Goal: Task Accomplishment & Management: Complete application form

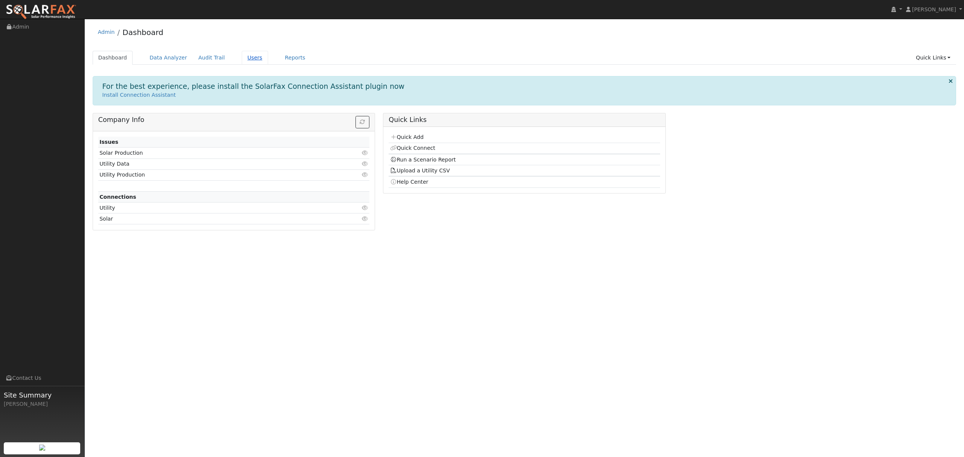
click at [245, 57] on link "Users" at bounding box center [255, 58] width 26 height 14
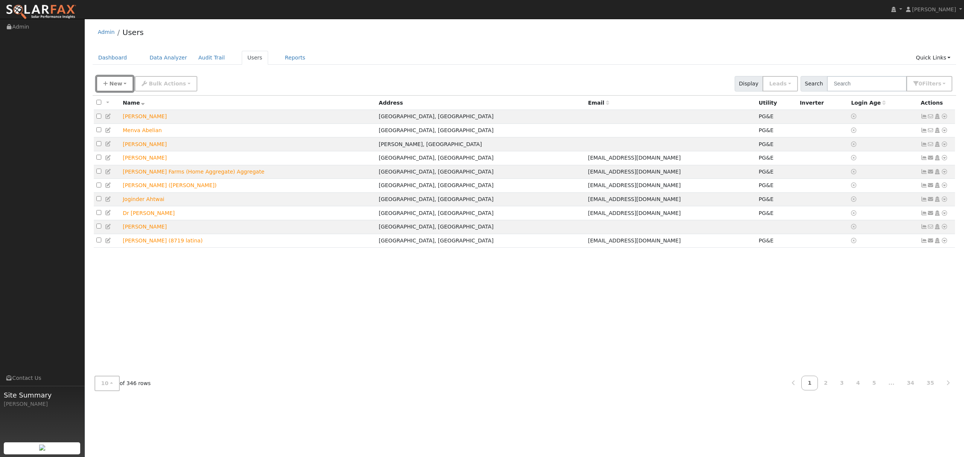
click at [114, 82] on span "New" at bounding box center [115, 84] width 13 height 6
click at [115, 117] on link "Quick Add" at bounding box center [128, 116] width 63 height 11
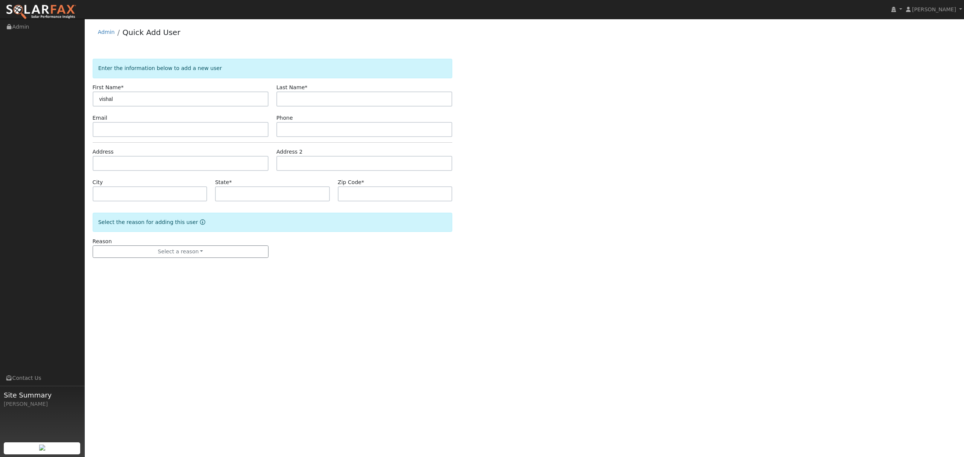
type input "vishal"
click at [309, 99] on input "text" at bounding box center [364, 98] width 176 height 15
type input "sharma"
click at [152, 163] on input "text" at bounding box center [181, 163] width 176 height 15
type input "5641 Saint Andrews Drive"
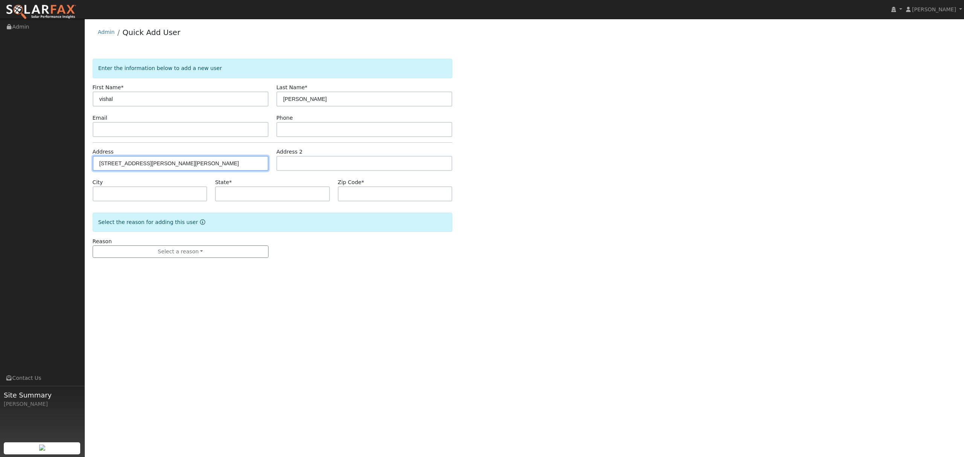
type input "Stockton"
type input "CA"
type input "95219"
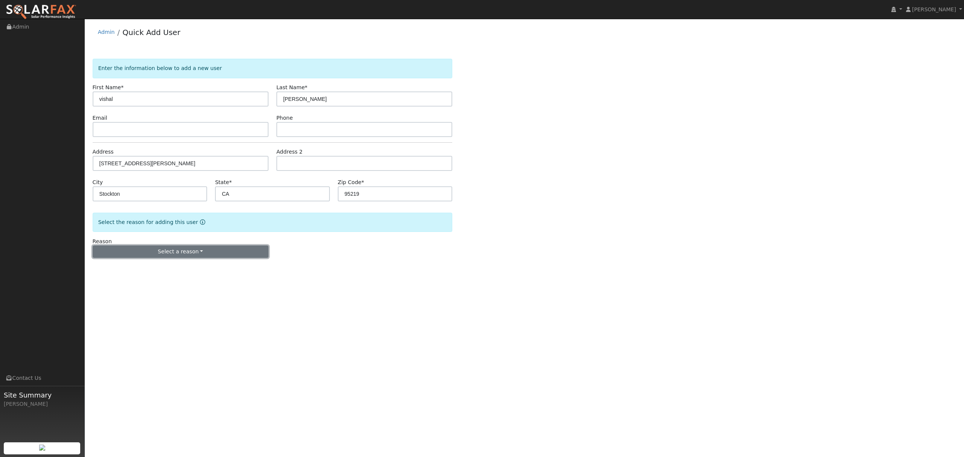
click at [193, 256] on button "Select a reason" at bounding box center [181, 251] width 176 height 13
click at [125, 268] on link "New lead" at bounding box center [134, 267] width 83 height 11
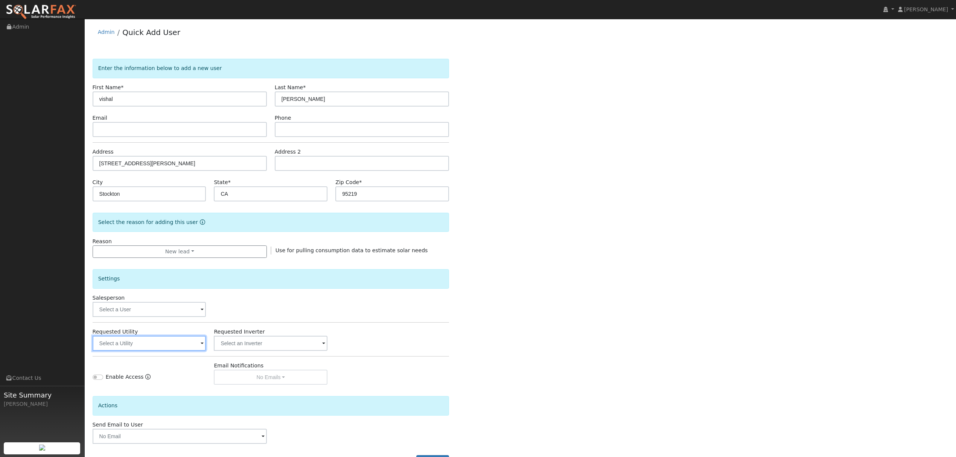
click at [182, 347] on input "text" at bounding box center [150, 343] width 114 height 15
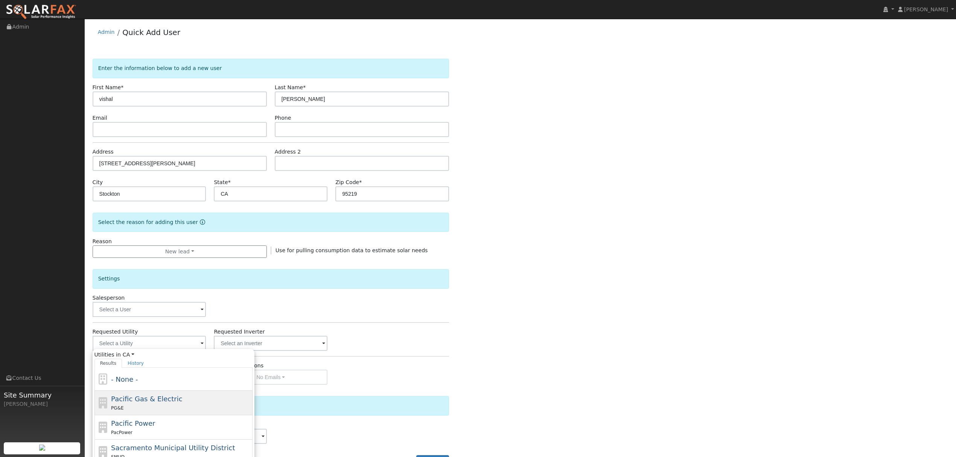
click at [148, 403] on span "Pacific Gas & Electric" at bounding box center [146, 399] width 71 height 8
type input "Pacific Gas & Electric"
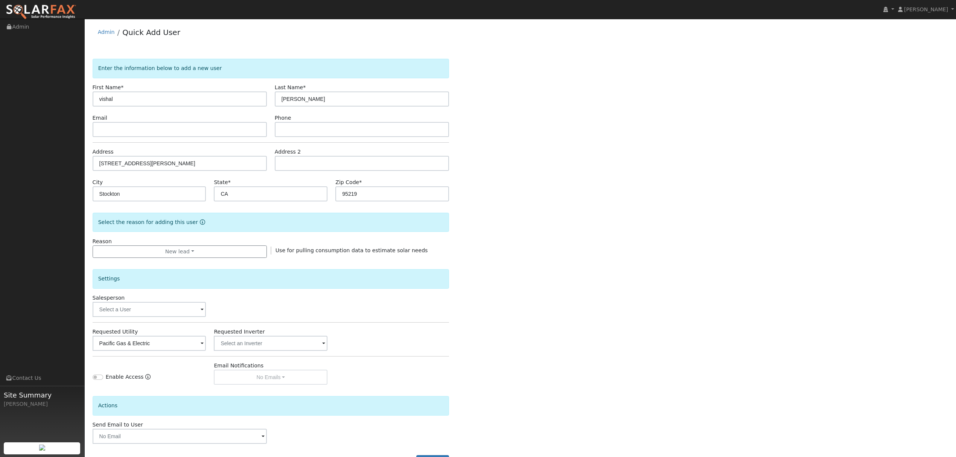
scroll to position [30, 0]
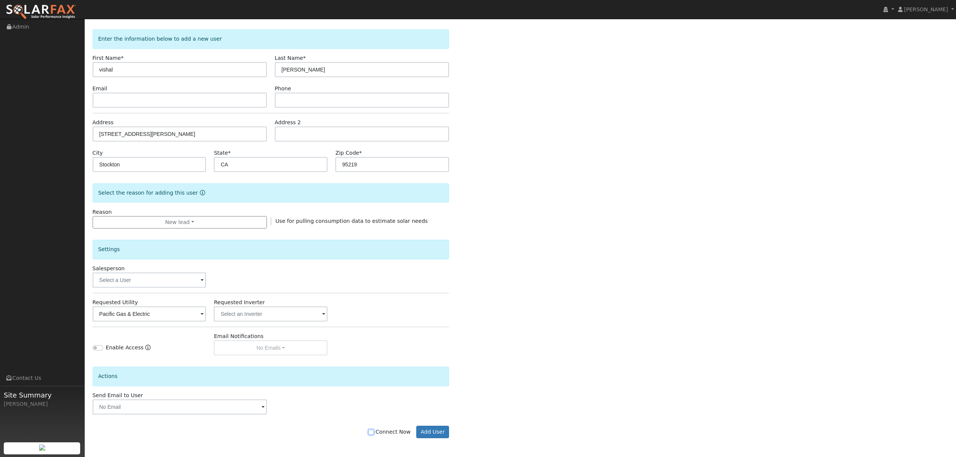
click at [374, 431] on input "Connect Now" at bounding box center [371, 432] width 5 height 5
checkbox input "true"
click at [437, 431] on button "Add User" at bounding box center [432, 432] width 33 height 13
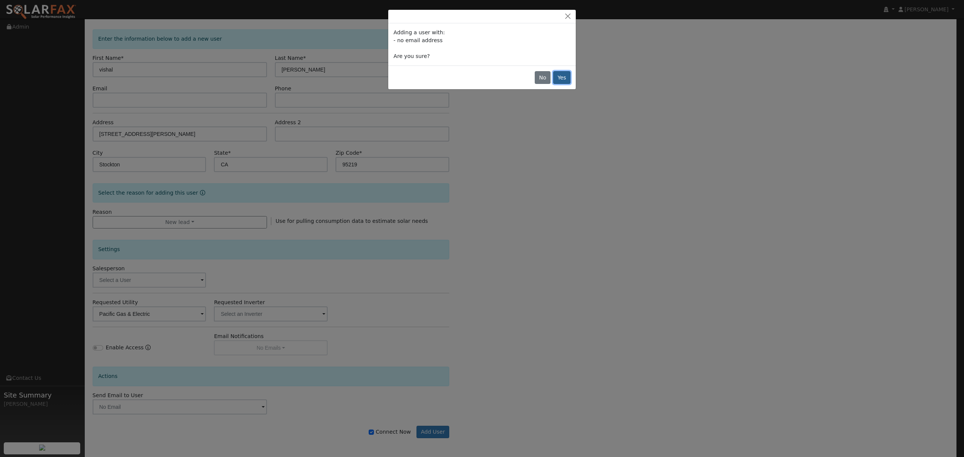
click at [562, 78] on button "Yes" at bounding box center [561, 77] width 17 height 13
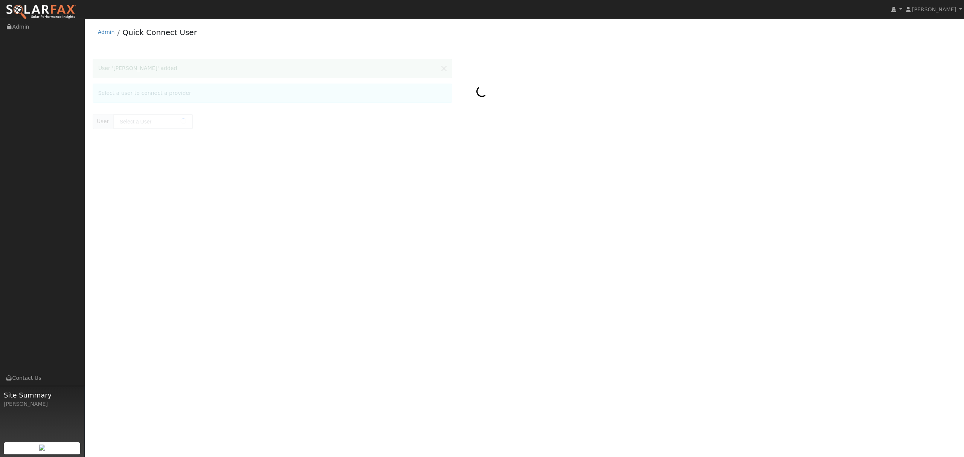
type input "[PERSON_NAME]"
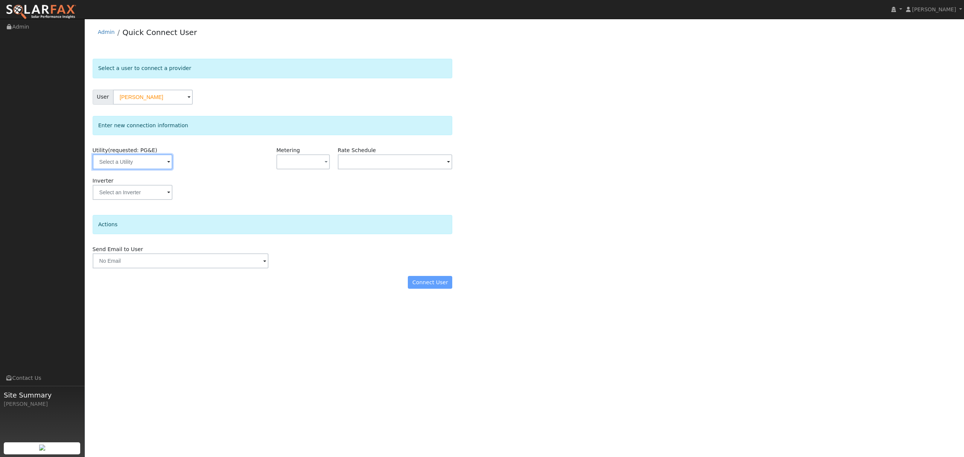
click at [144, 162] on input "text" at bounding box center [133, 161] width 80 height 15
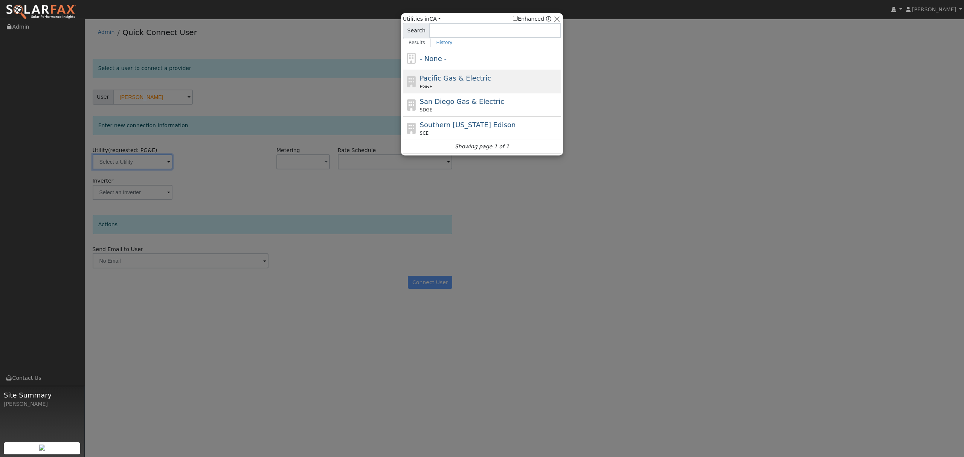
click at [440, 83] on div "Pacific Gas & Electric PG&E" at bounding box center [490, 81] width 140 height 17
type input "PG&E"
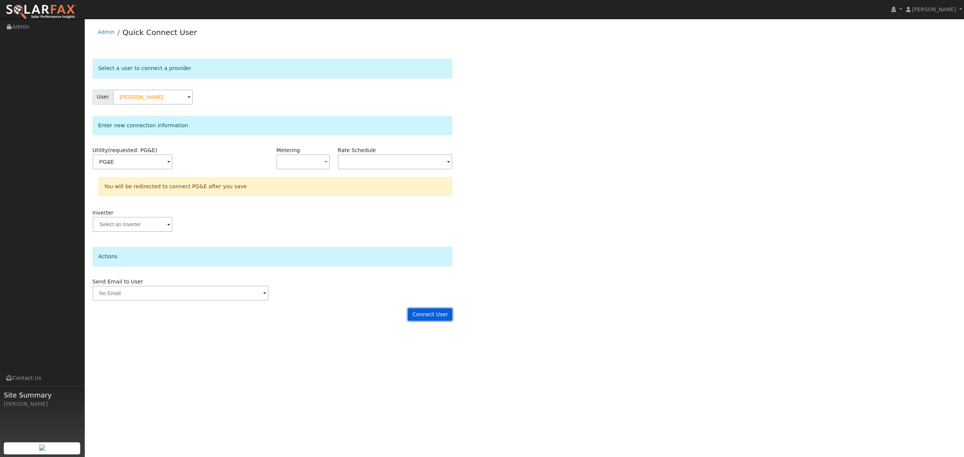
click at [442, 320] on button "Connect User" at bounding box center [430, 314] width 44 height 13
